Goal: Information Seeking & Learning: Find specific fact

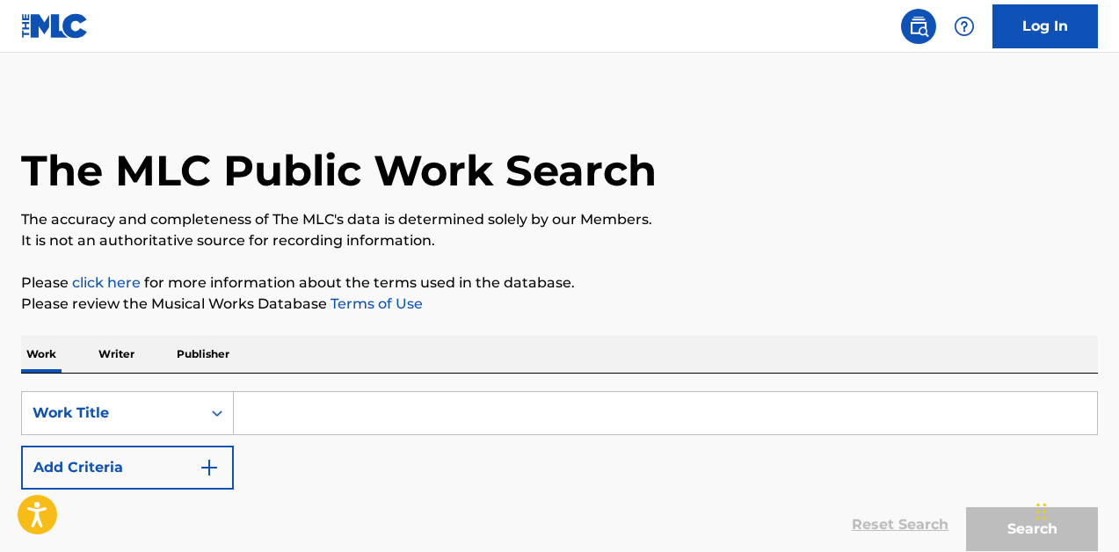
click at [310, 415] on input "Search Form" at bounding box center [665, 413] width 863 height 42
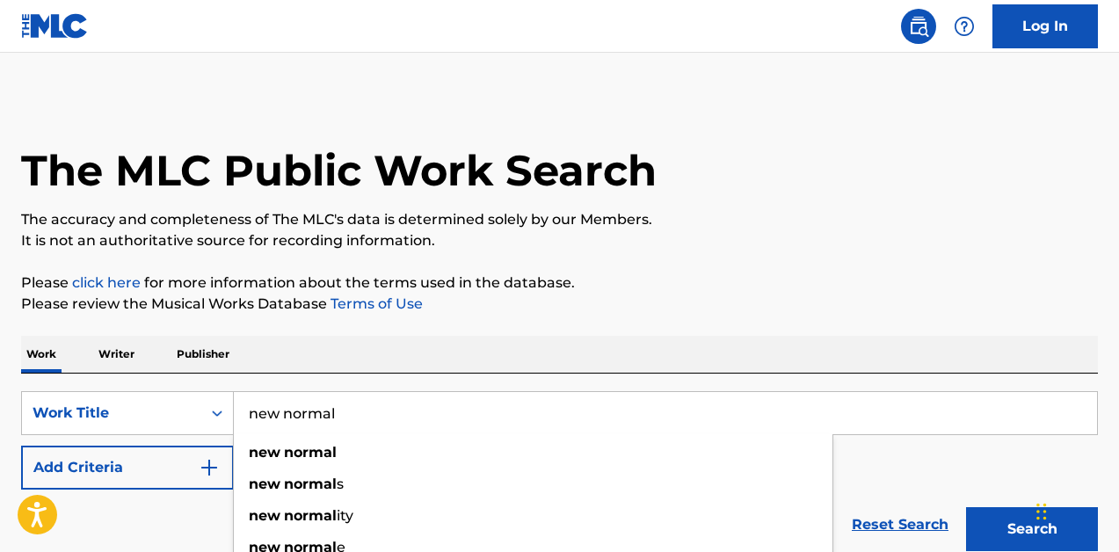
type input "new normal"
click at [716, 303] on p "Please review the Musical Works Database Terms of Use" at bounding box center [559, 304] width 1077 height 21
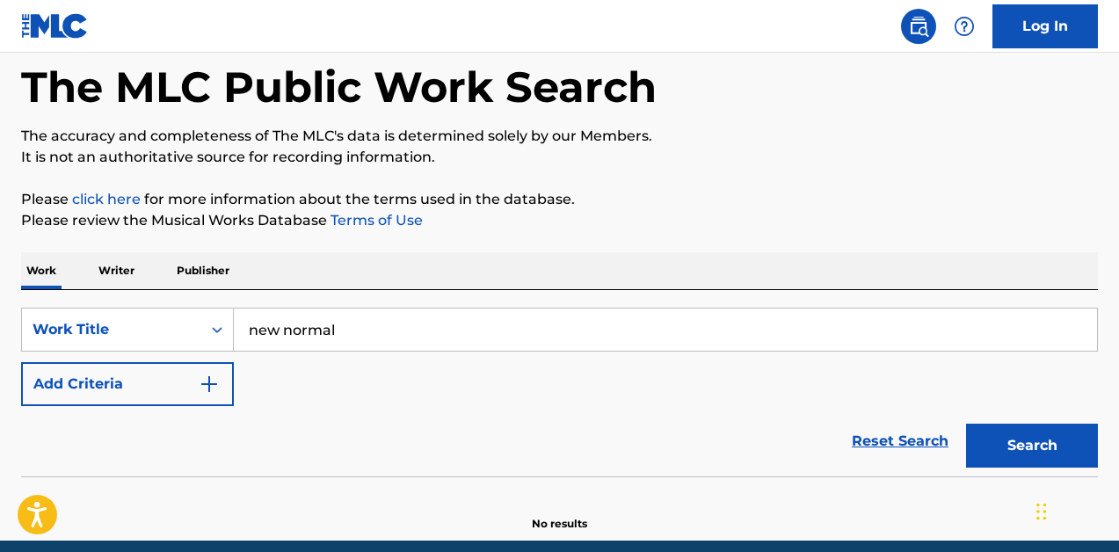
scroll to position [142, 0]
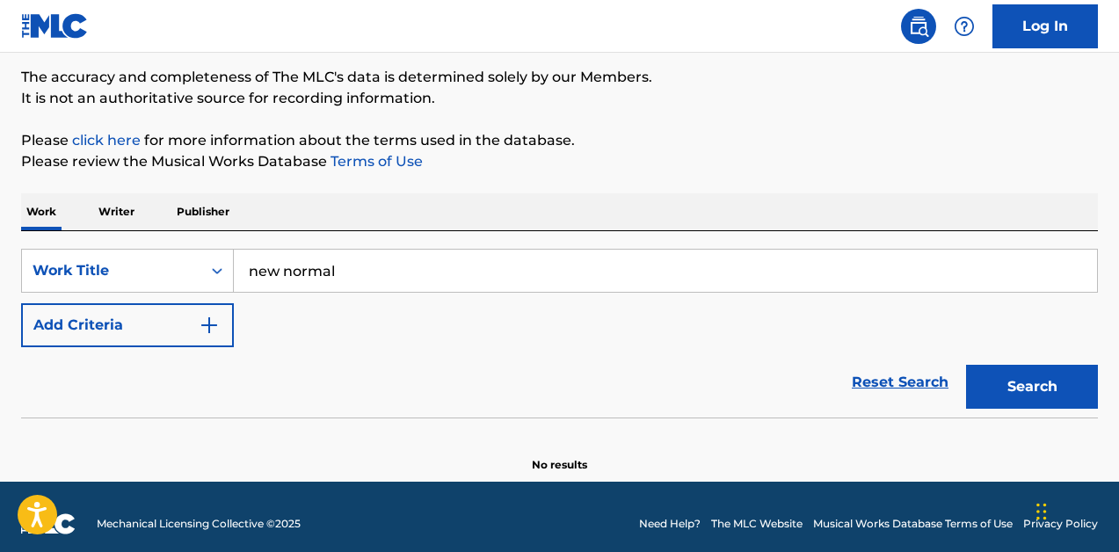
click at [223, 322] on button "Add Criteria" at bounding box center [127, 325] width 213 height 44
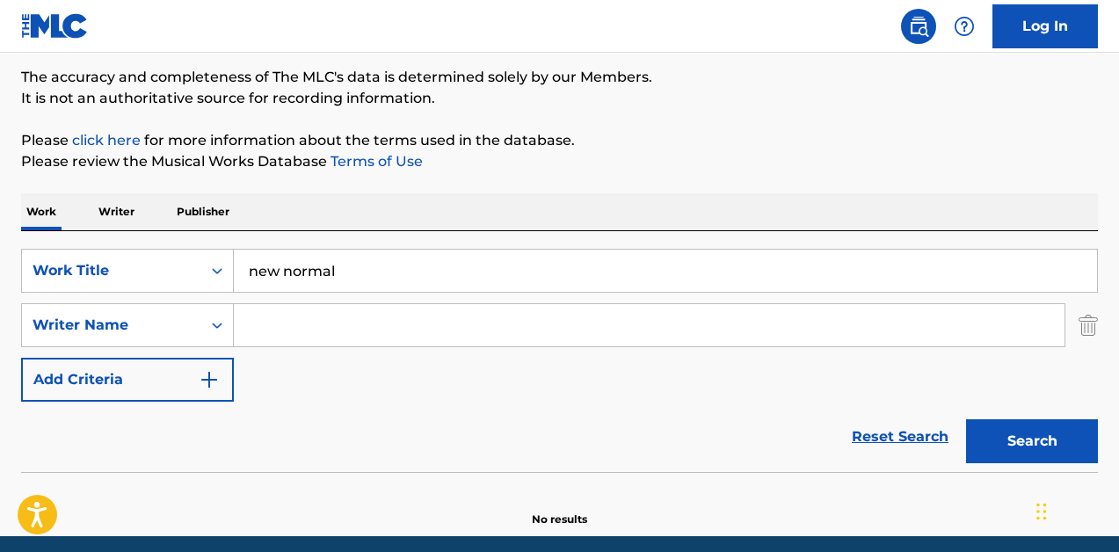
click at [307, 322] on input "Search Form" at bounding box center [649, 325] width 831 height 42
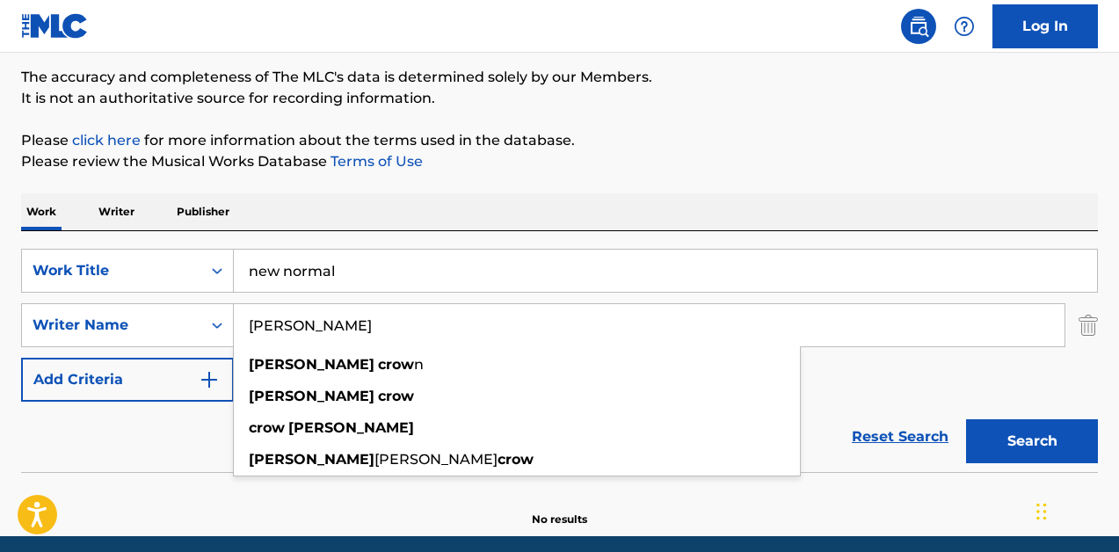
type input "[PERSON_NAME]"
click at [1032, 441] on button "Search" at bounding box center [1032, 441] width 132 height 44
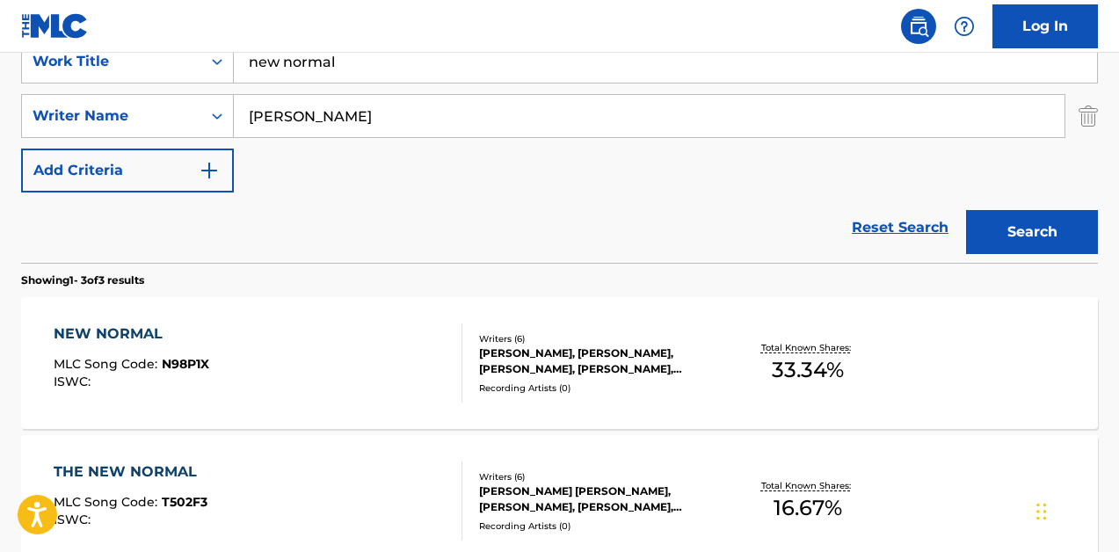
scroll to position [358, 0]
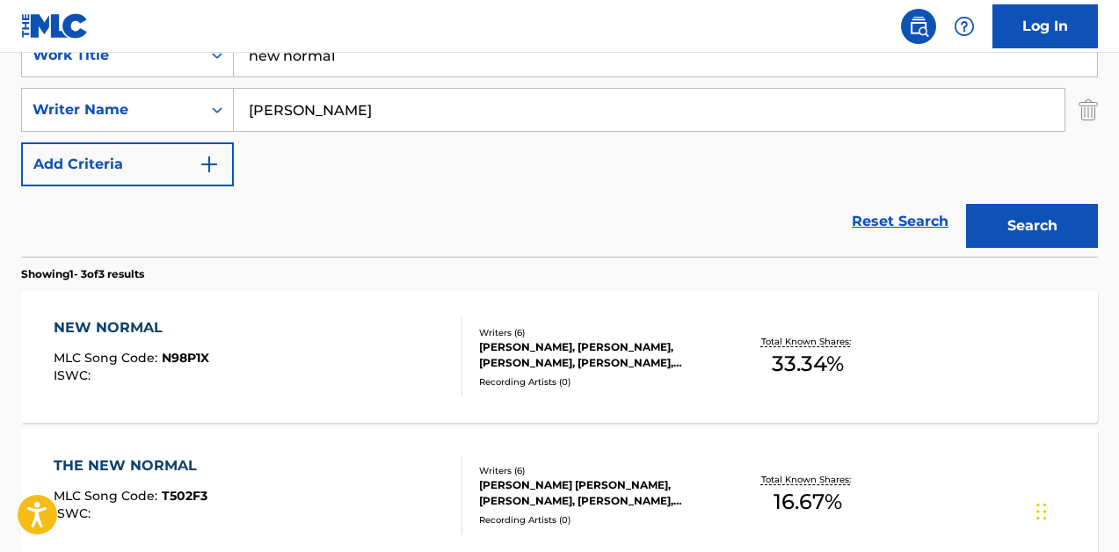
click at [570, 364] on div "[PERSON_NAME], [PERSON_NAME], [PERSON_NAME], [PERSON_NAME], [PERSON_NAME] [PERS…" at bounding box center [598, 355] width 239 height 32
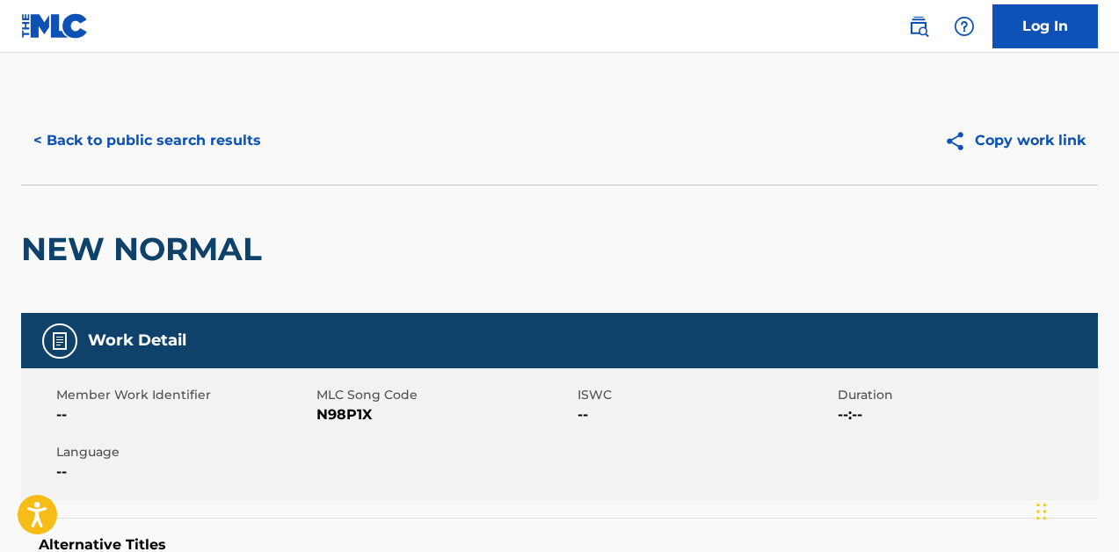
click at [104, 144] on button "< Back to public search results" at bounding box center [147, 141] width 252 height 44
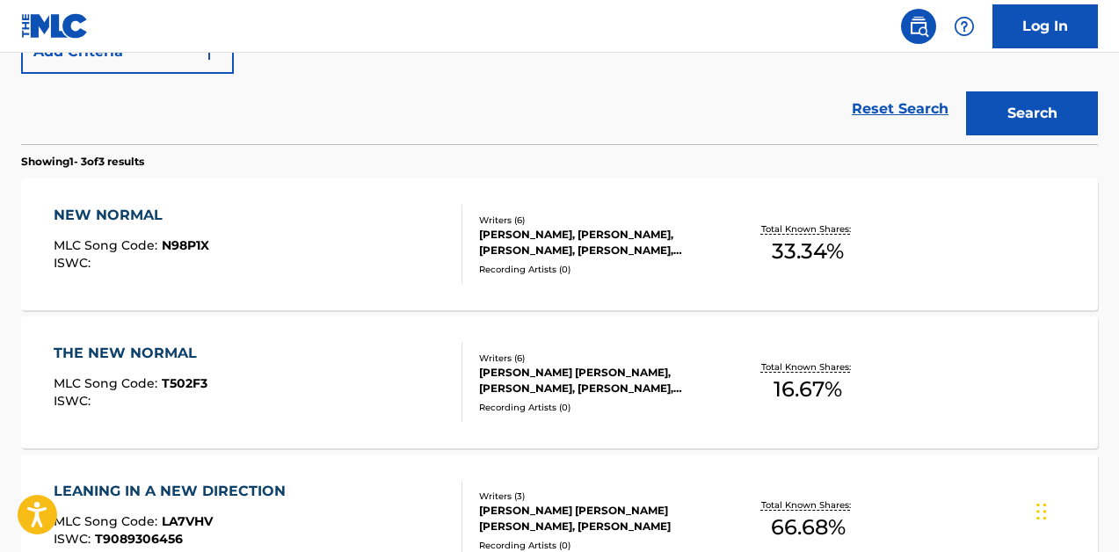
scroll to position [483, 0]
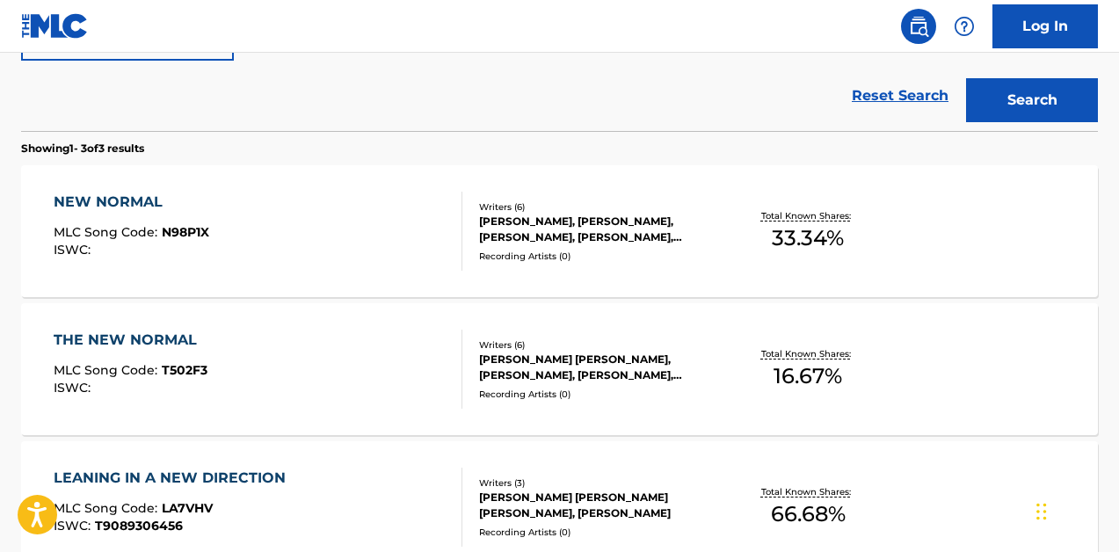
click at [646, 383] on div "Writers ( 6 ) [PERSON_NAME] [PERSON_NAME], [PERSON_NAME], [PERSON_NAME], [PERSO…" at bounding box center [590, 369] width 256 height 62
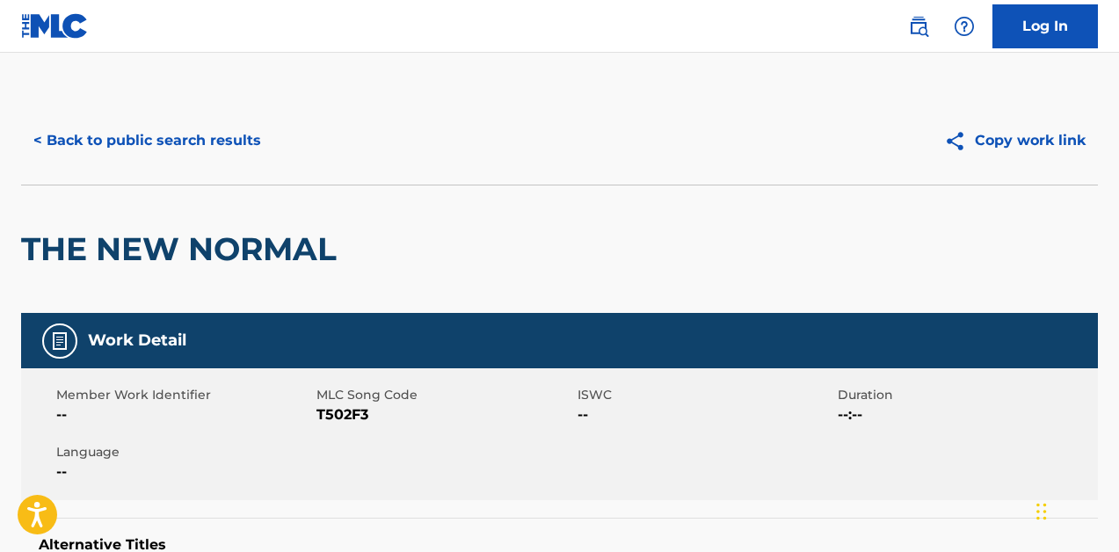
click at [39, 139] on button "< Back to public search results" at bounding box center [147, 141] width 252 height 44
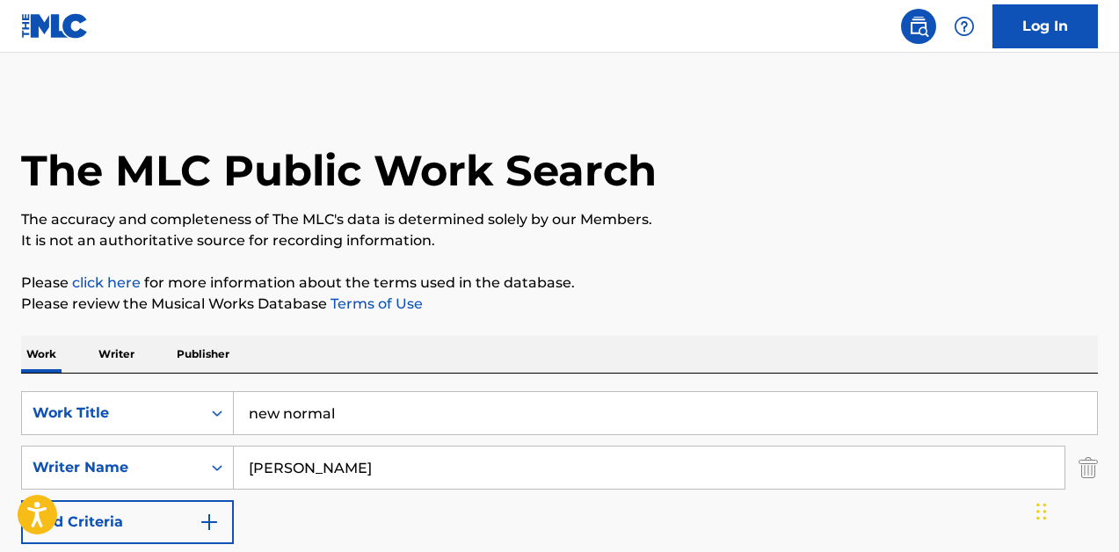
scroll to position [483, 0]
